Goal: Go to known website: Access a specific website the user already knows

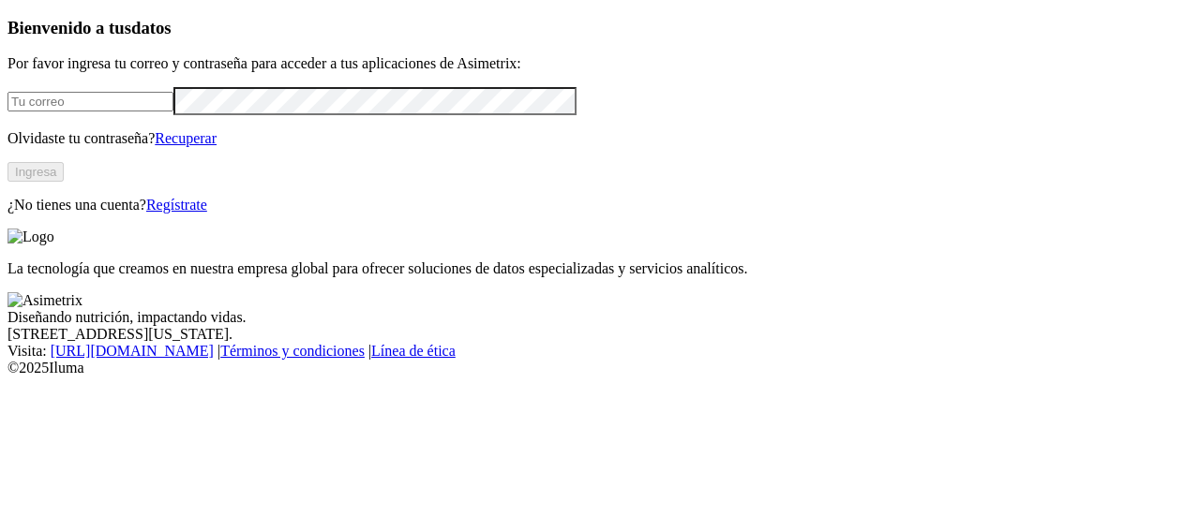
type input "[PERSON_NAME][EMAIL_ADDRESS][PERSON_NAME][DOMAIN_NAME]"
click at [64, 182] on button "Ingresa" at bounding box center [35, 172] width 56 height 20
